Goal: Information Seeking & Learning: Check status

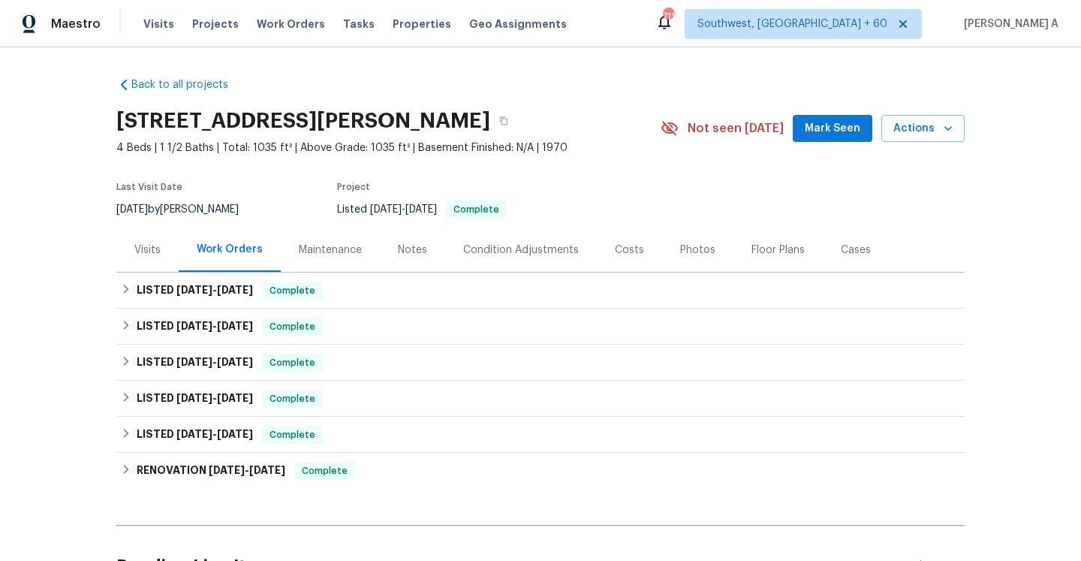
click at [154, 257] on div "Visits" at bounding box center [147, 249] width 62 height 44
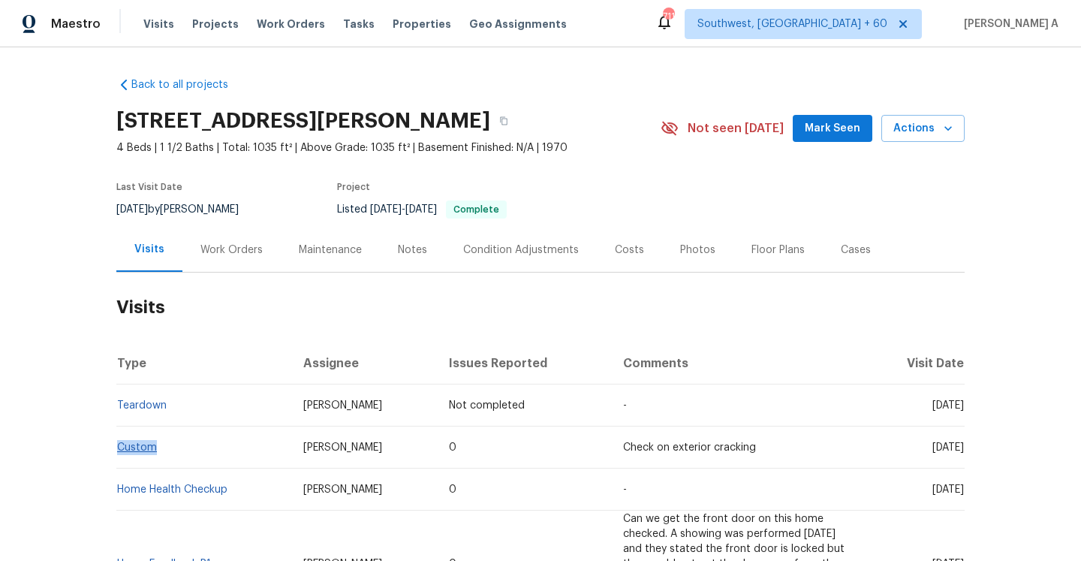
drag, startPoint x: 165, startPoint y: 451, endPoint x: 119, endPoint y: 450, distance: 46.5
click at [119, 450] on td "Custom" at bounding box center [203, 447] width 175 height 42
copy link "Custom"
drag, startPoint x: 905, startPoint y: 450, endPoint x: 936, endPoint y: 450, distance: 30.8
click at [936, 450] on span "Wed, Sep 17 2025" at bounding box center [948, 447] width 32 height 11
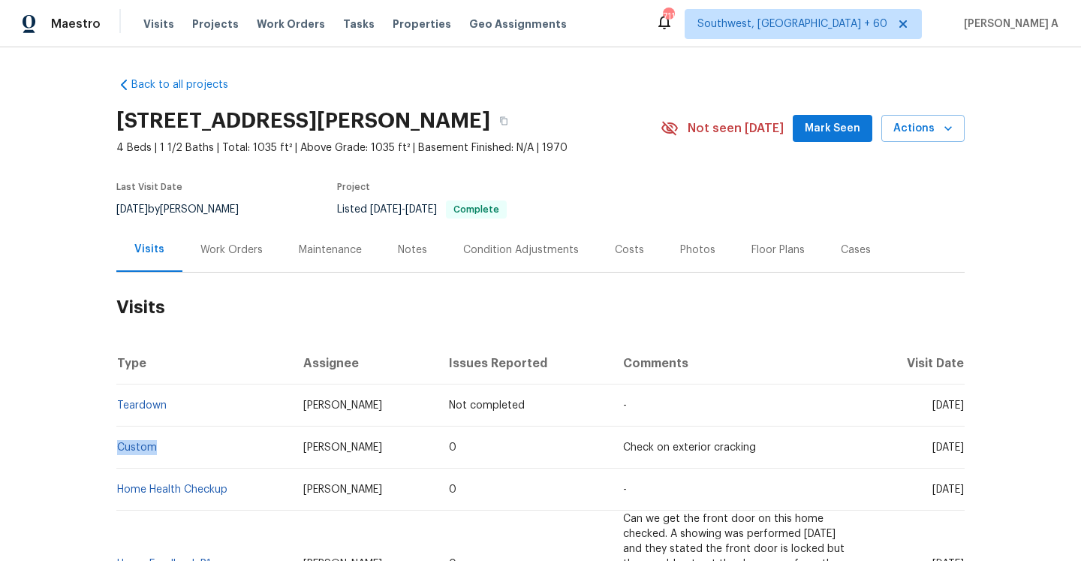
copy span "Sep 17"
click at [243, 271] on div "Work Orders" at bounding box center [231, 249] width 98 height 44
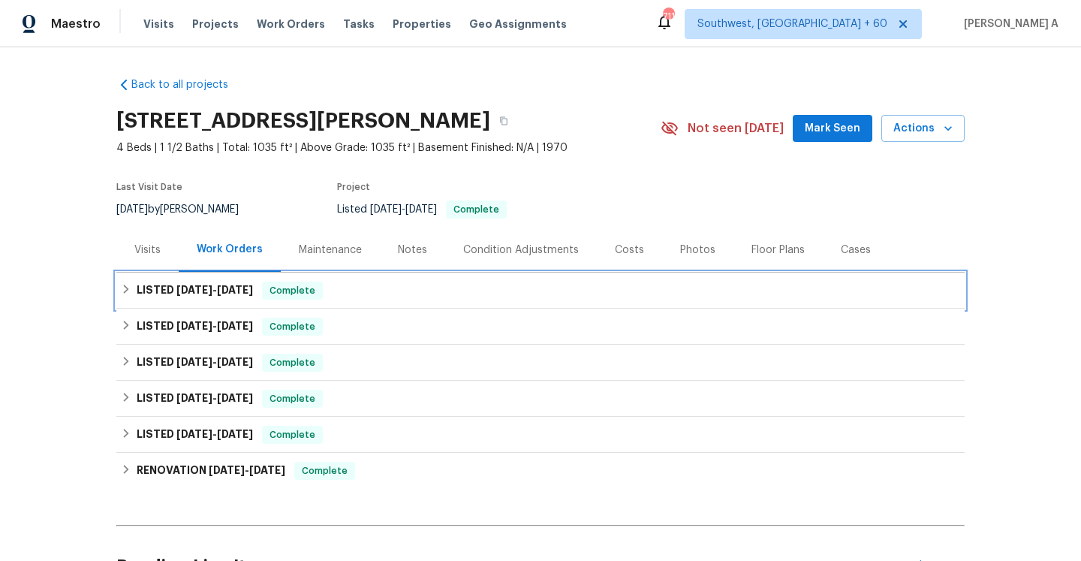
click at [237, 297] on h6 "LISTED 9/4/25 - 9/4/25" at bounding box center [195, 290] width 116 height 18
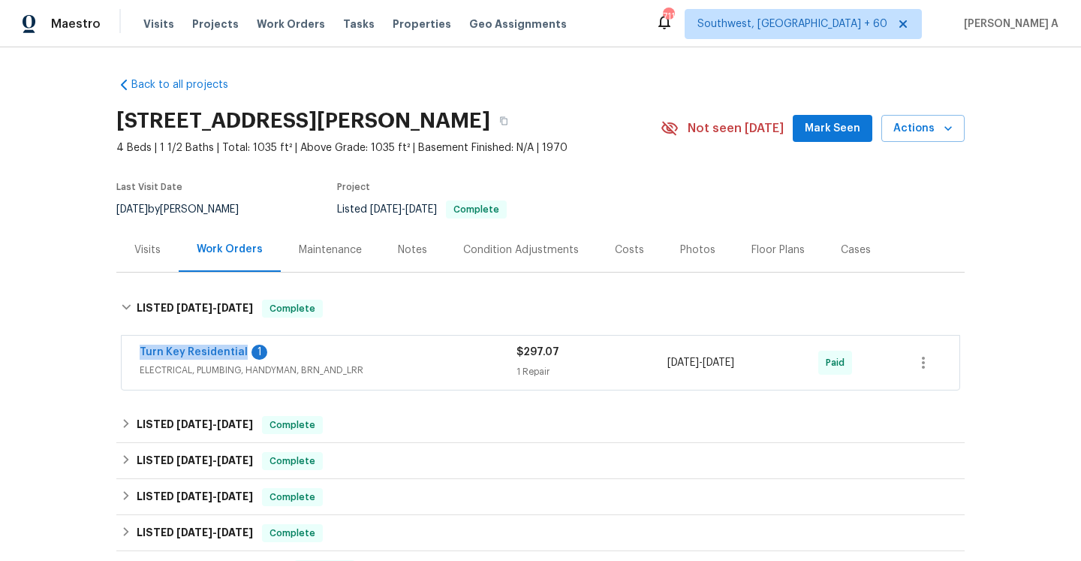
drag, startPoint x: 134, startPoint y: 356, endPoint x: 242, endPoint y: 355, distance: 107.3
click at [242, 355] on div "Turn Key Residential 1 ELECTRICAL, PLUMBING, HANDYMAN, BRN_AND_LRR $297.07 1 Re…" at bounding box center [541, 363] width 838 height 54
copy link "Turn Key Residential"
click at [477, 386] on div "Turn Key Residential 1 ELECTRICAL, PLUMBING, HANDYMAN, BRN_AND_LRR $297.07 1 Re…" at bounding box center [541, 363] width 838 height 54
click at [471, 378] on div "Turn Key Residential 1 ELECTRICAL, PLUMBING, HANDYMAN, BRN_AND_LRR" at bounding box center [328, 363] width 377 height 36
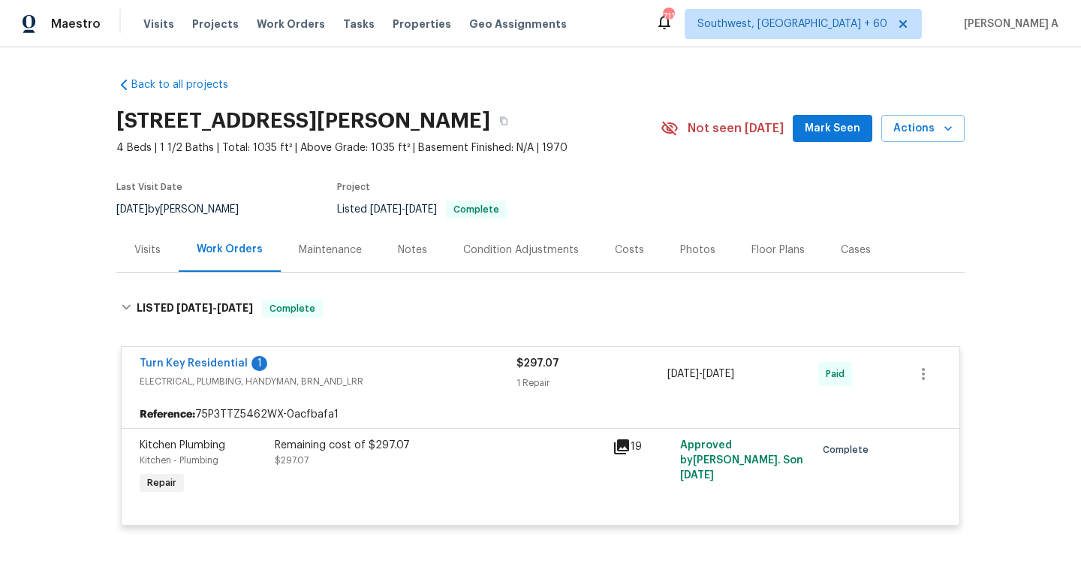
click at [149, 255] on div "Visits" at bounding box center [147, 249] width 26 height 15
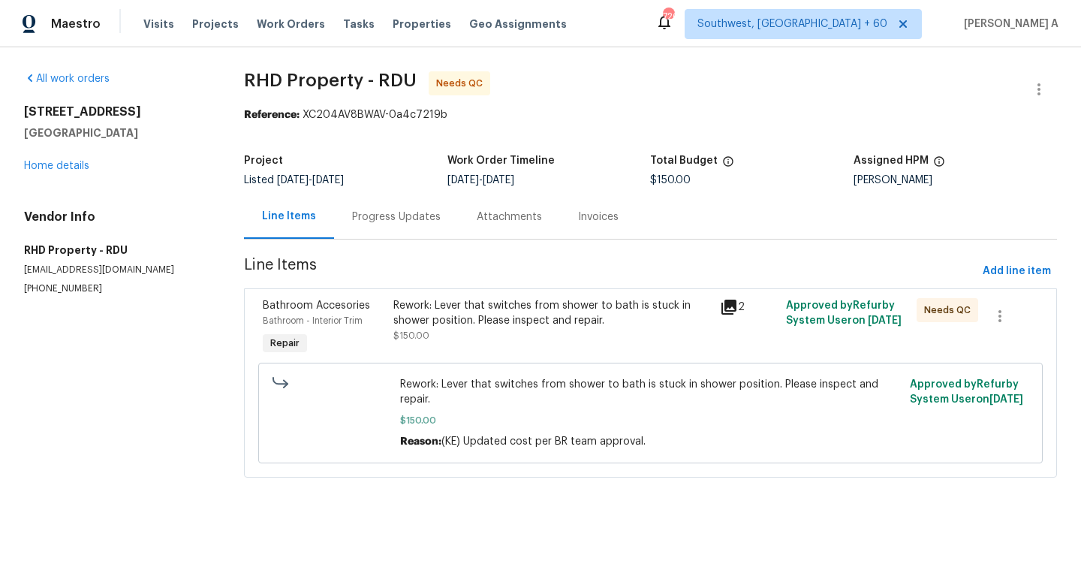
click at [393, 209] on div "Progress Updates" at bounding box center [396, 216] width 89 height 15
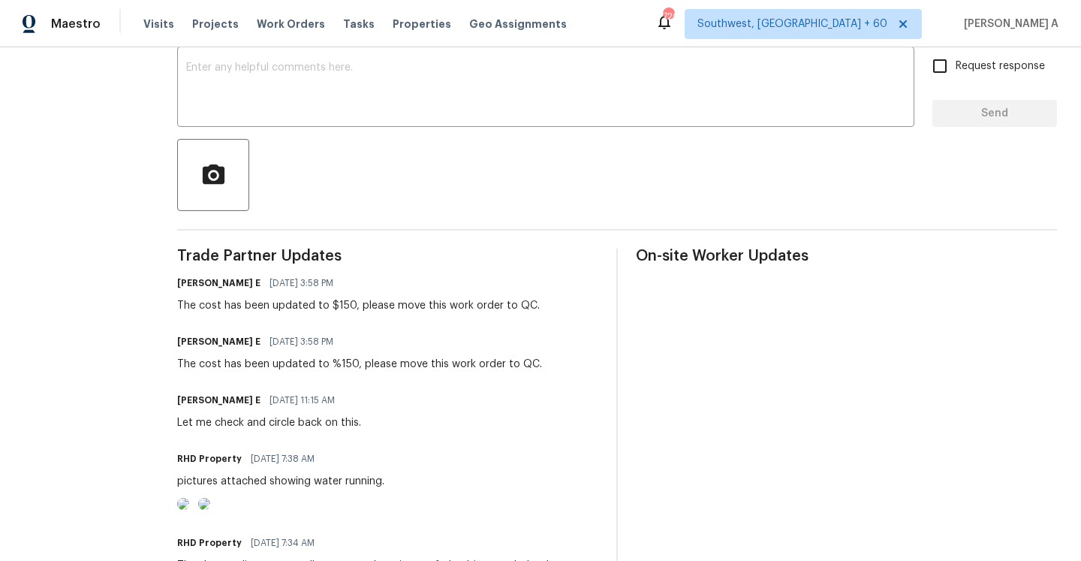
scroll to position [269, 0]
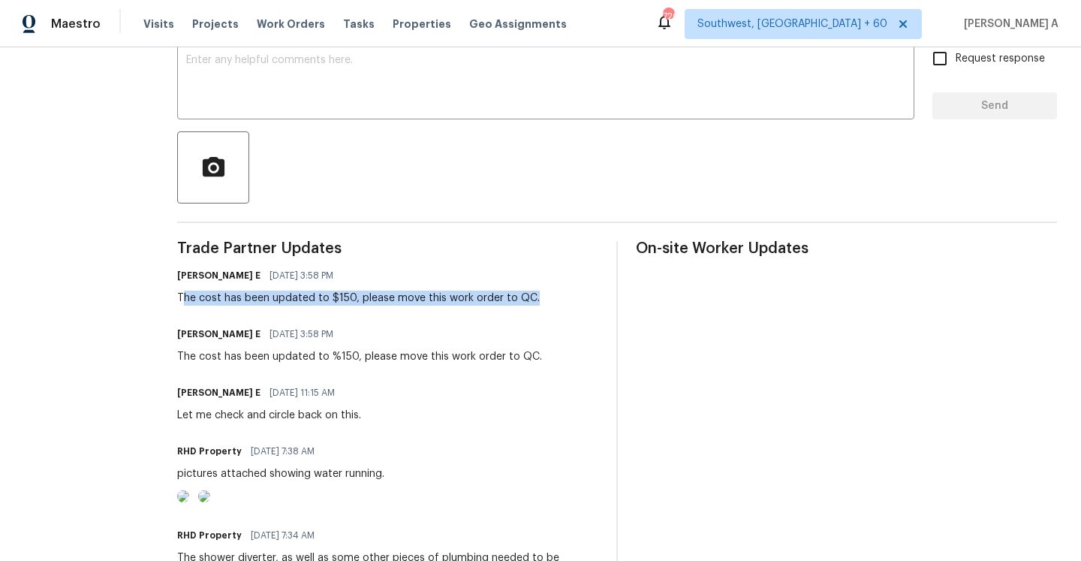
drag, startPoint x: 201, startPoint y: 299, endPoint x: 565, endPoint y: 300, distance: 364.1
click at [565, 300] on div "Keerthana E 10/08/2025 3:58 PM The cost has been updated to $150, please move t…" at bounding box center [387, 285] width 421 height 41
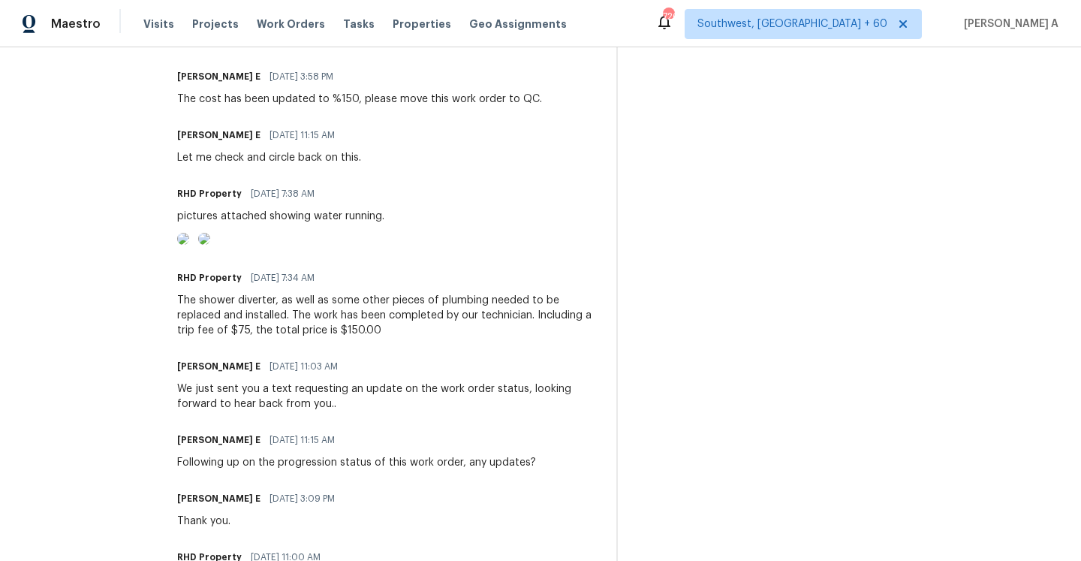
scroll to position [481, 0]
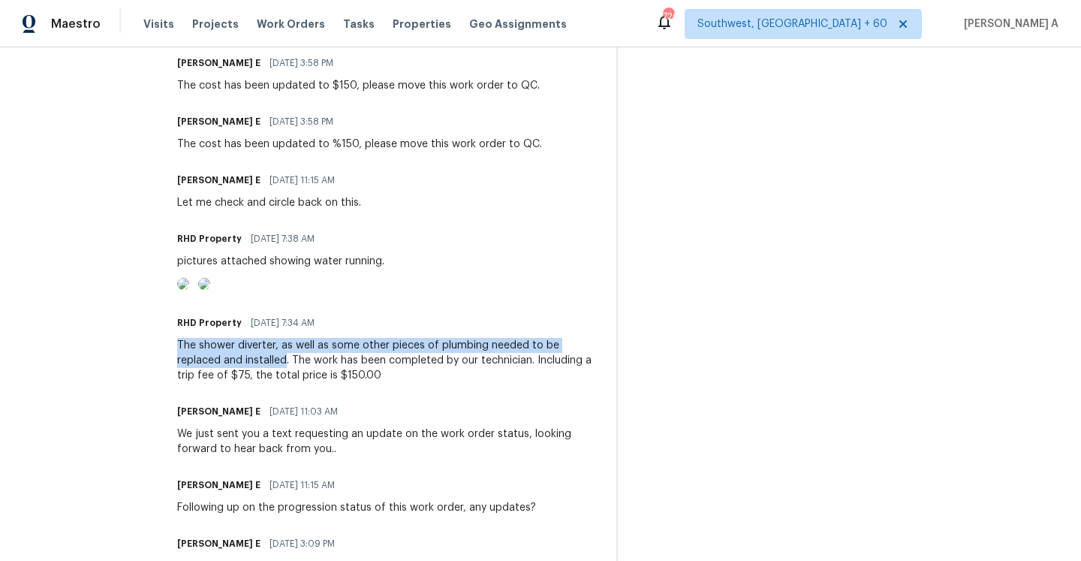
drag, startPoint x: 197, startPoint y: 407, endPoint x: 307, endPoint y: 419, distance: 110.2
click at [307, 383] on div "The shower diverter, as well as some other pieces of plumbing needed to be repl…" at bounding box center [387, 360] width 421 height 45
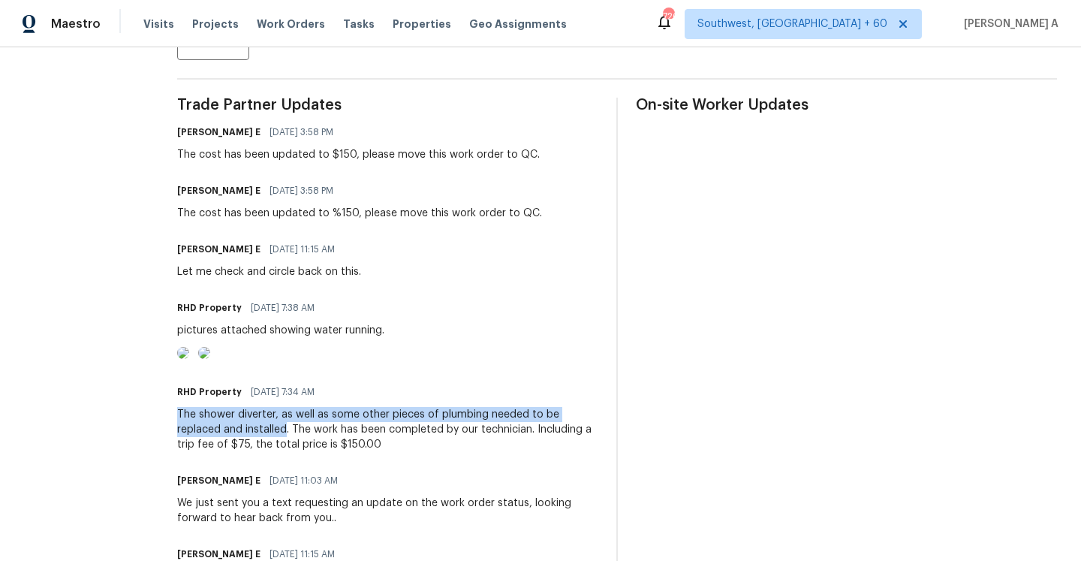
scroll to position [565, 0]
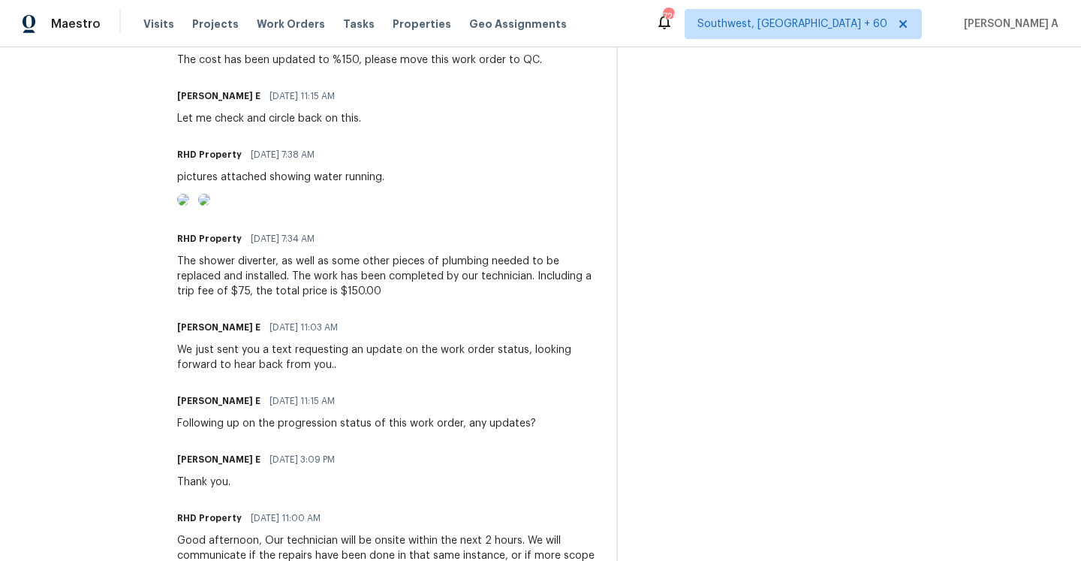
click at [313, 299] on div "The shower diverter, as well as some other pieces of plumbing needed to be repl…" at bounding box center [387, 276] width 421 height 45
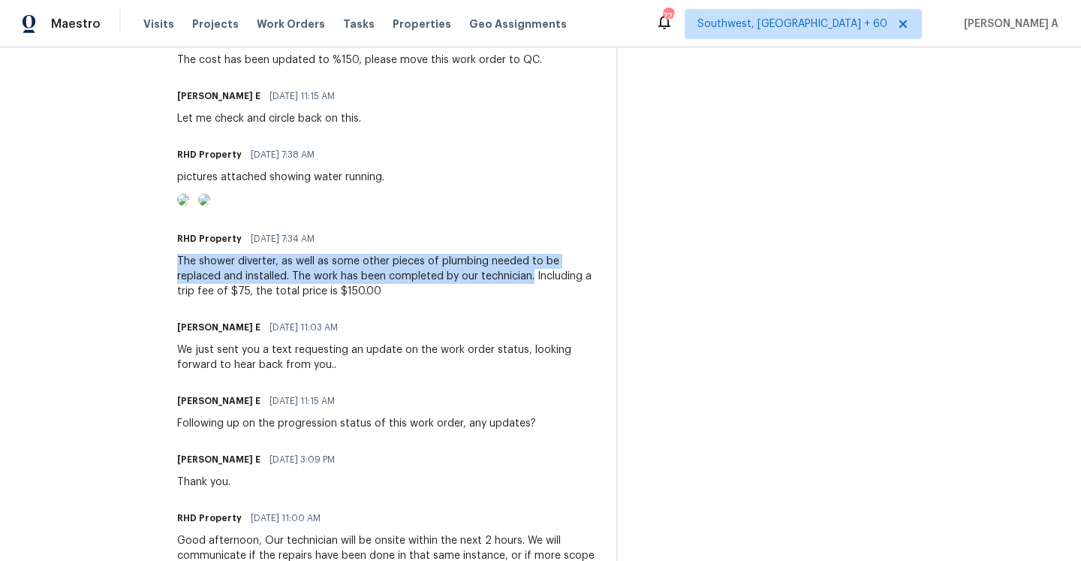
drag, startPoint x: 198, startPoint y: 324, endPoint x: 552, endPoint y: 333, distance: 353.6
click at [552, 299] on div "The shower diverter, as well as some other pieces of plumbing needed to be repl…" at bounding box center [387, 276] width 421 height 45
copy div "The shower diverter, as well as some other pieces of plumbing needed to be repl…"
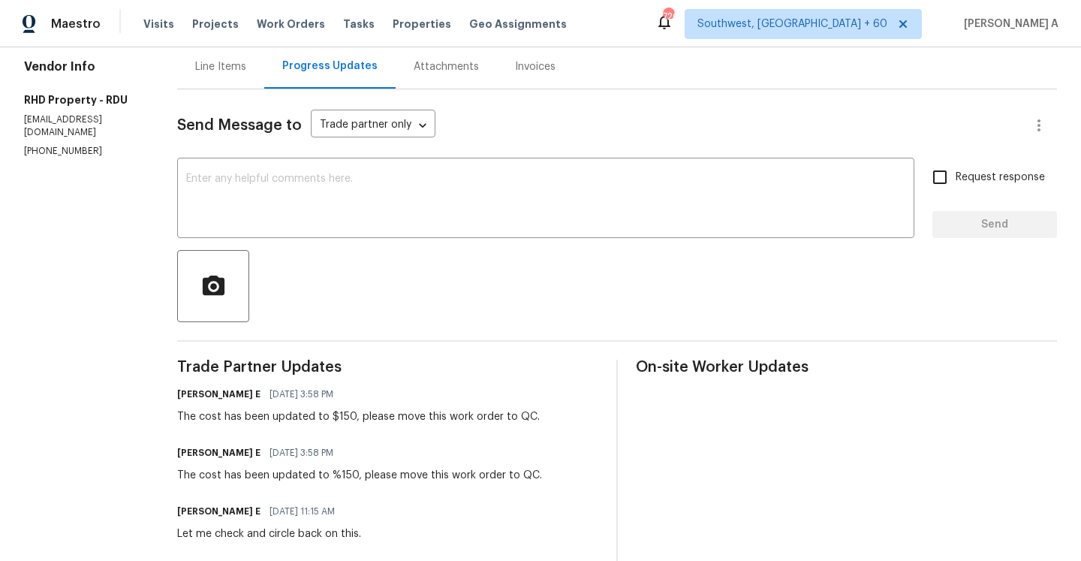
scroll to position [107, 0]
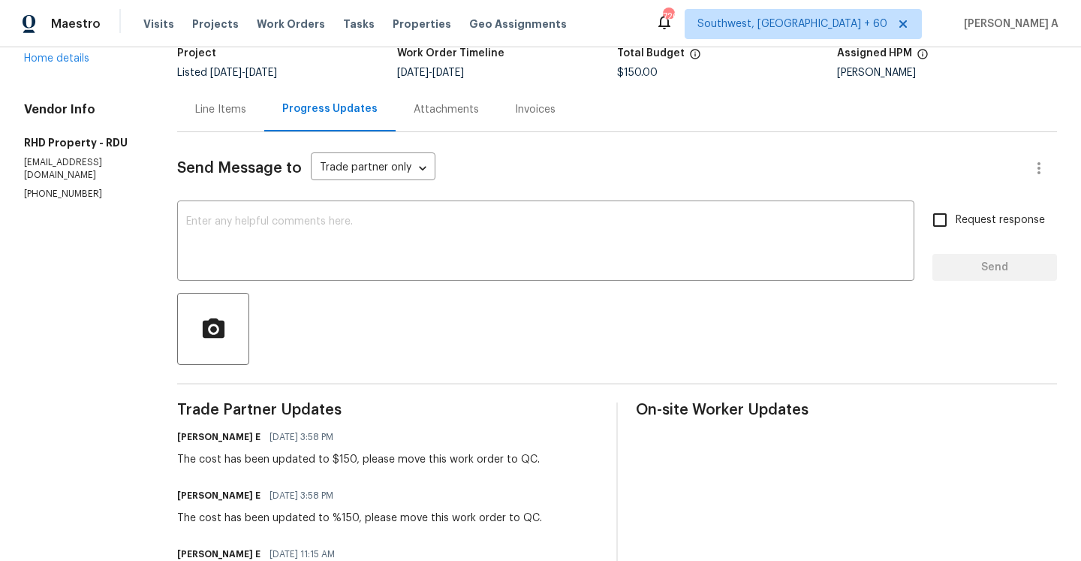
click at [221, 108] on div "Line Items" at bounding box center [220, 109] width 51 height 15
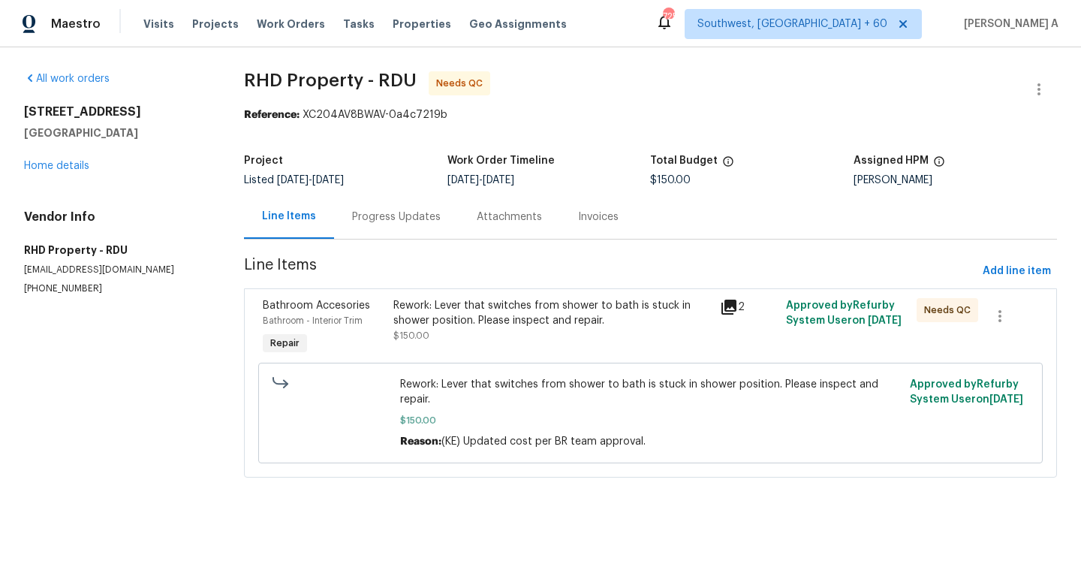
click at [406, 220] on div "Progress Updates" at bounding box center [396, 216] width 89 height 15
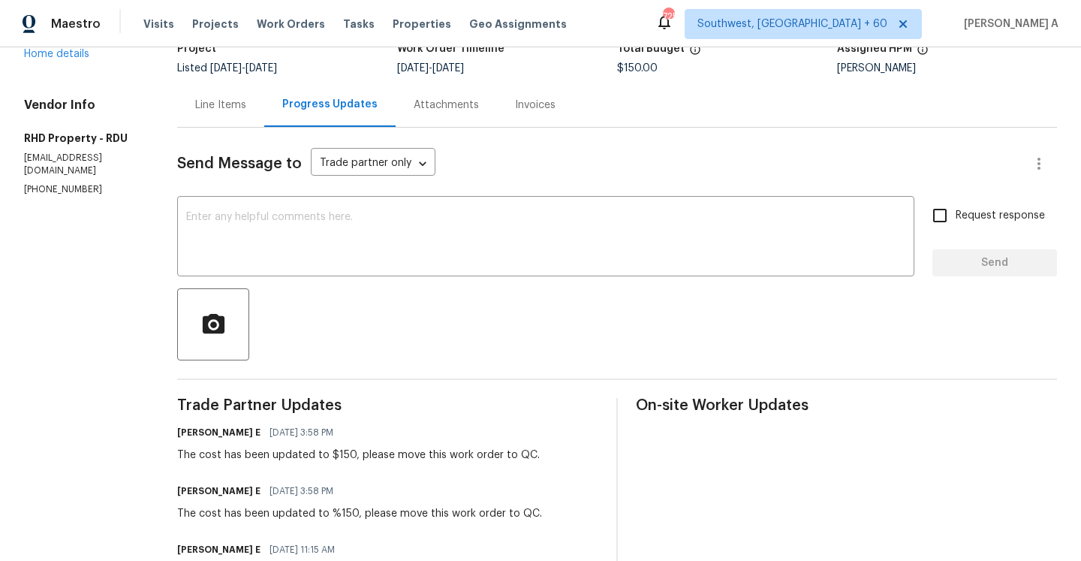
scroll to position [275, 0]
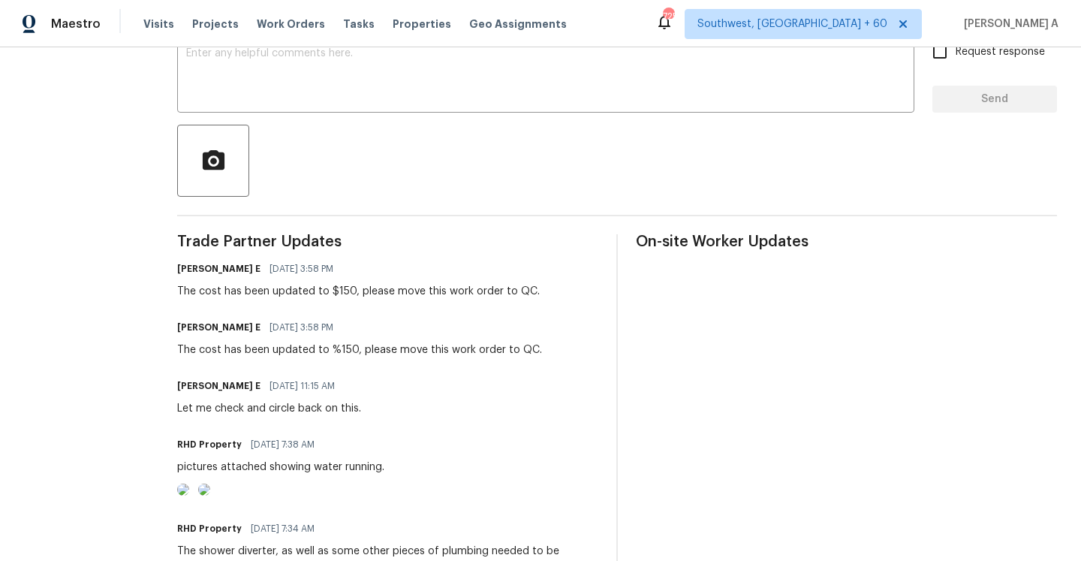
click at [189, 495] on img at bounding box center [183, 489] width 12 height 12
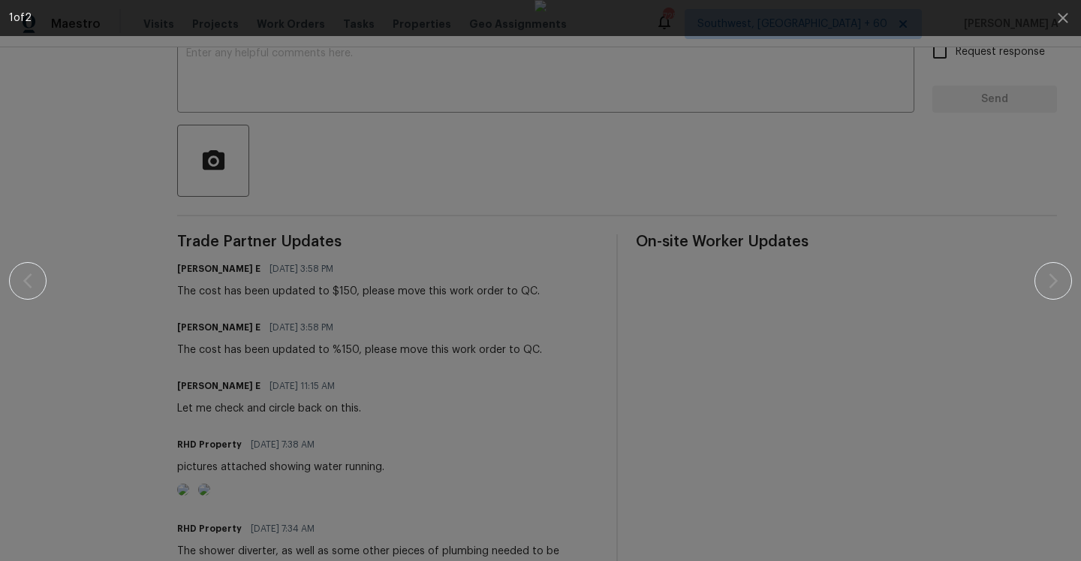
click at [1033, 272] on div at bounding box center [540, 280] width 1063 height 561
click at [1060, 281] on icon "button" at bounding box center [1053, 281] width 18 height 18
click at [357, 294] on div at bounding box center [541, 280] width 952 height 561
click at [331, 373] on div at bounding box center [541, 280] width 952 height 561
click at [258, 381] on div at bounding box center [541, 280] width 952 height 561
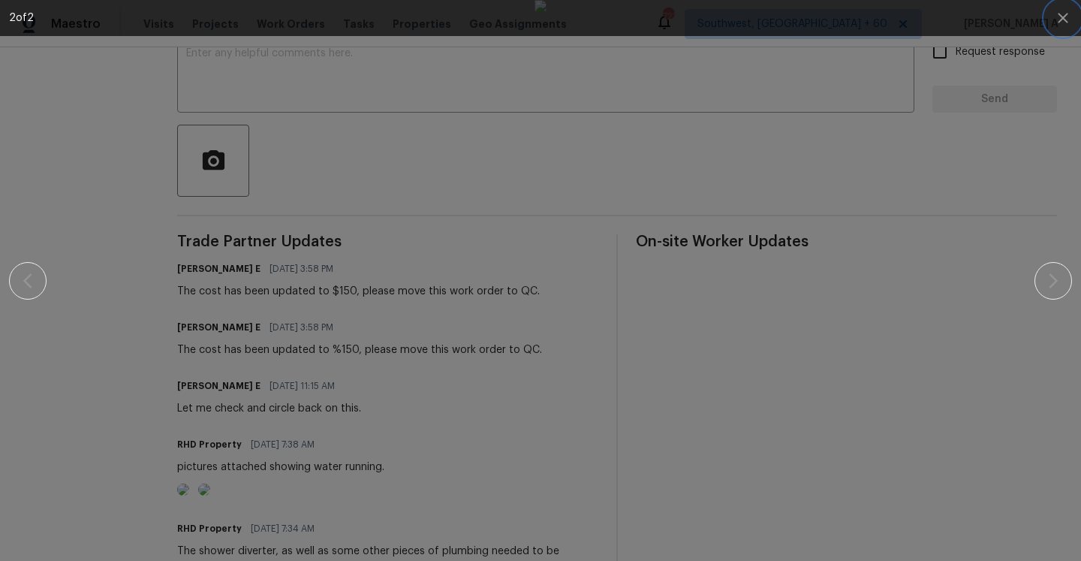
click at [1067, 17] on icon "button" at bounding box center [1063, 18] width 18 height 18
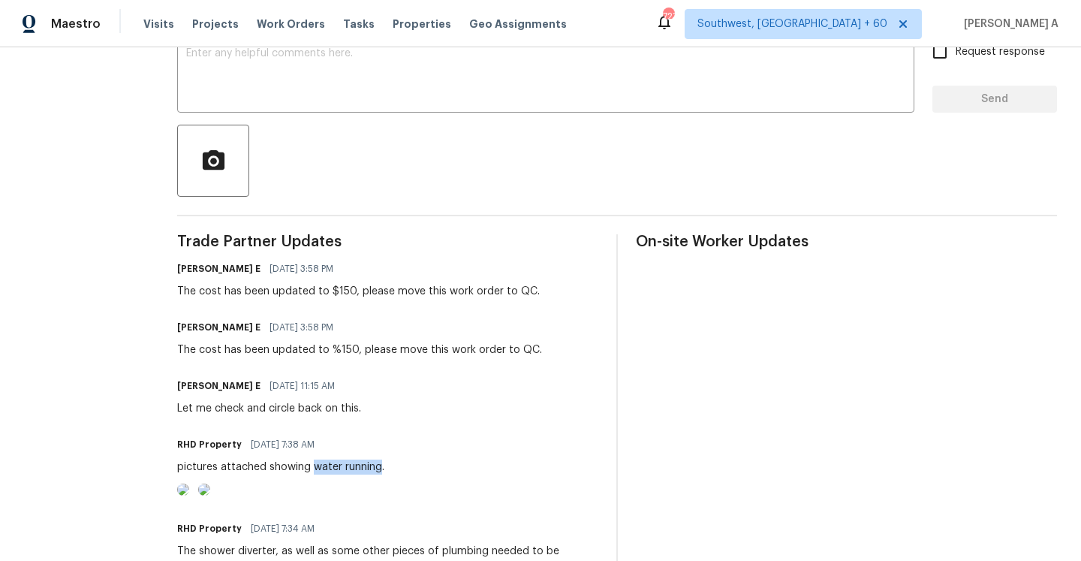
drag, startPoint x: 335, startPoint y: 466, endPoint x: 399, endPoint y: 465, distance: 64.6
click at [384, 465] on div "pictures attached showing water running." at bounding box center [280, 466] width 207 height 15
copy div "water running"
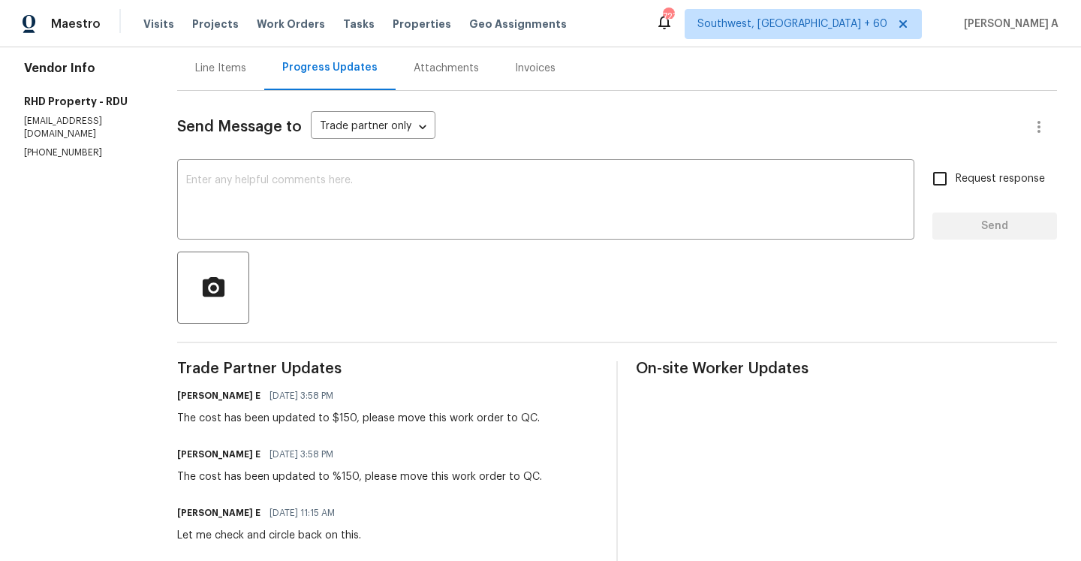
scroll to position [128, 0]
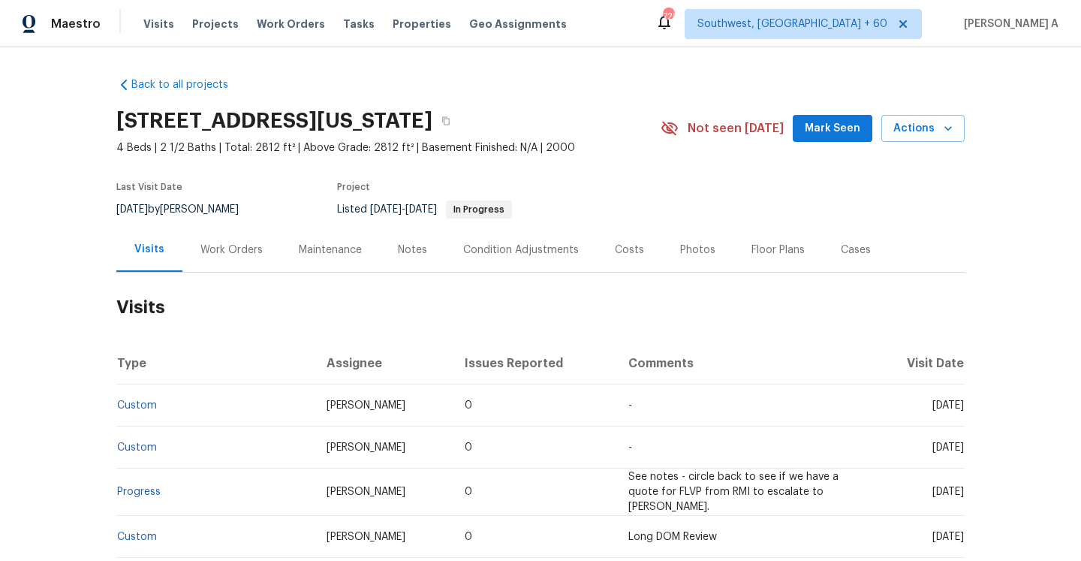
click at [212, 257] on div "Work Orders" at bounding box center [231, 249] width 98 height 44
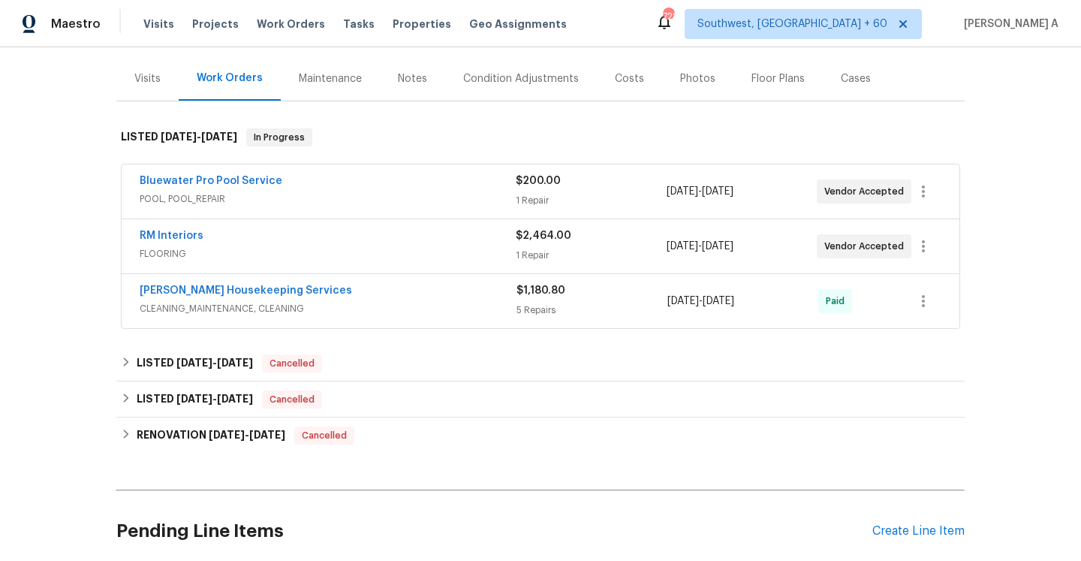
scroll to position [122, 0]
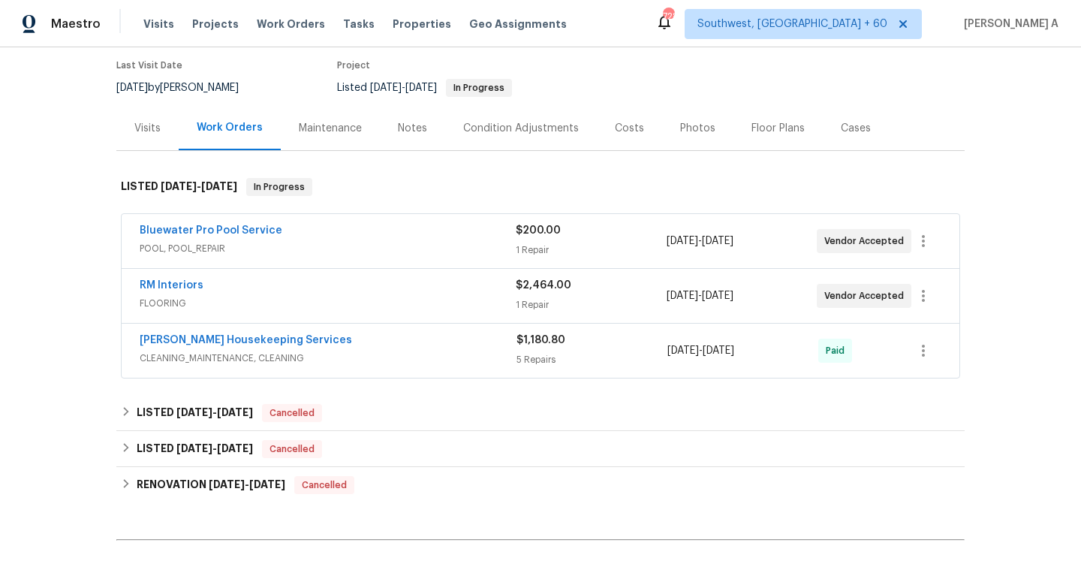
click at [167, 128] on div "Visits" at bounding box center [147, 128] width 62 height 44
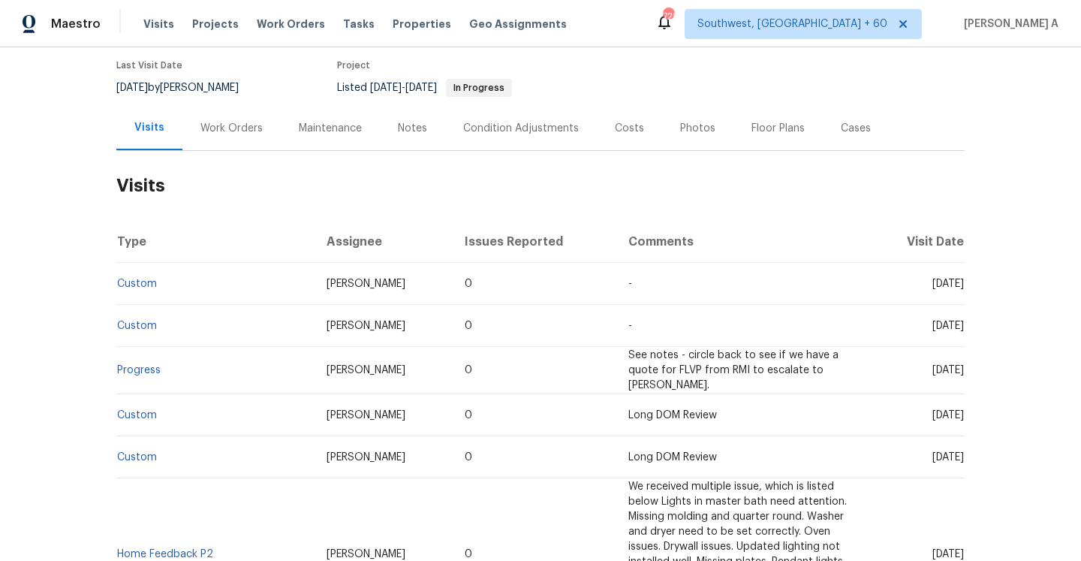
click at [210, 118] on div "Work Orders" at bounding box center [231, 128] width 98 height 44
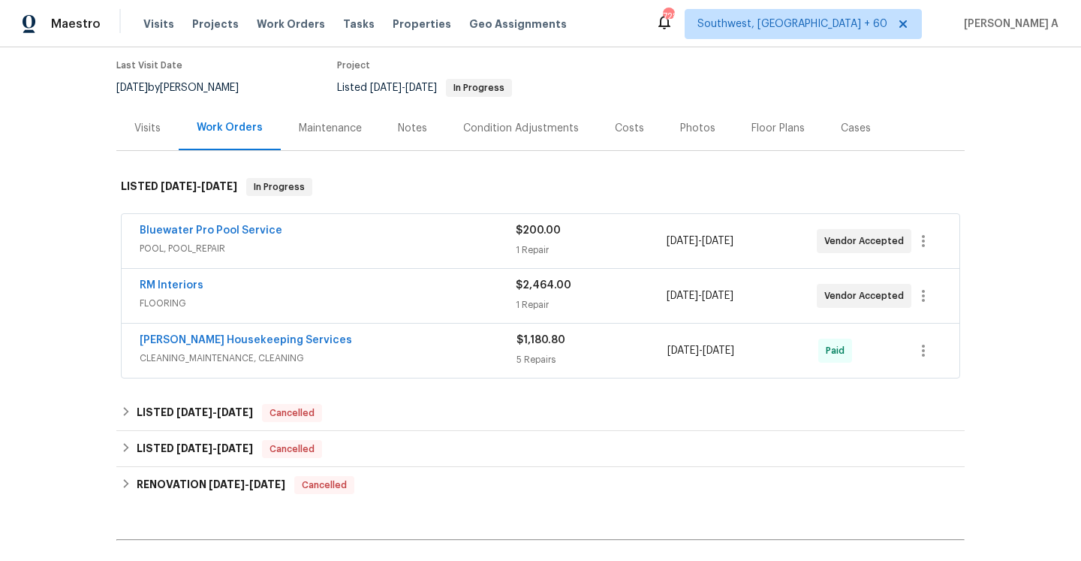
click at [168, 139] on div "Visits" at bounding box center [147, 128] width 62 height 44
